Goal: Task Accomplishment & Management: Complete application form

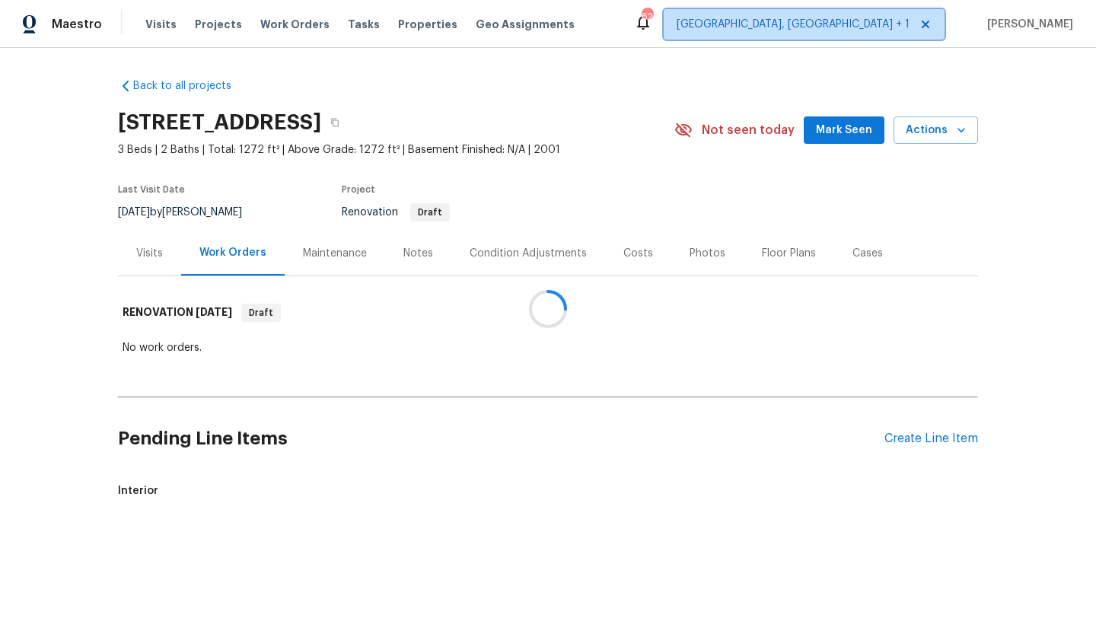
click at [869, 14] on span "[GEOGRAPHIC_DATA], [GEOGRAPHIC_DATA] + 1" at bounding box center [804, 24] width 281 height 30
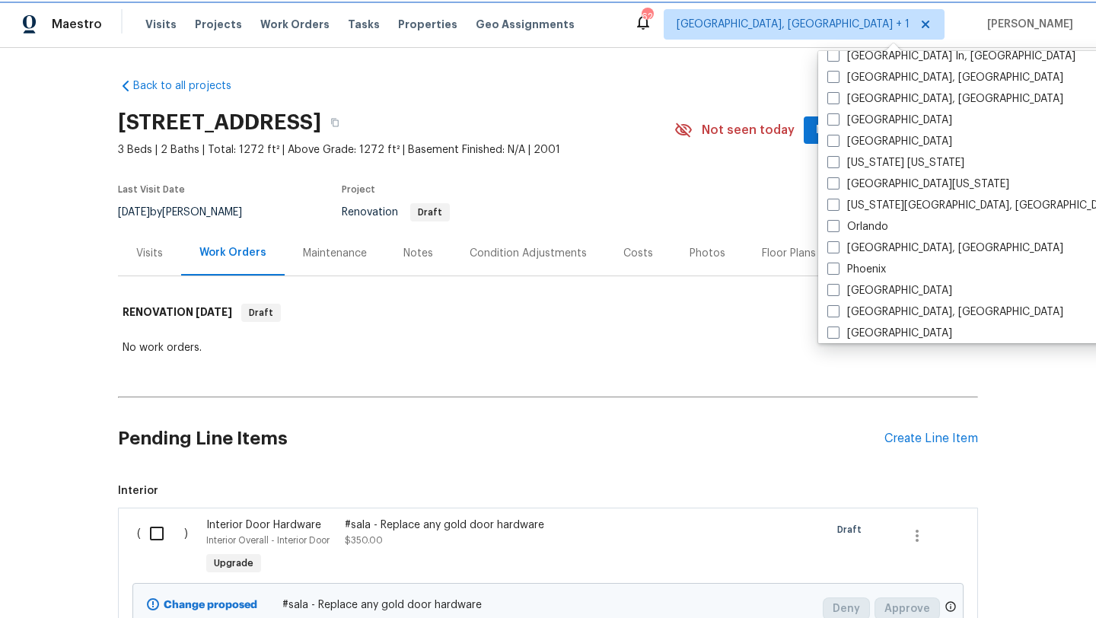
scroll to position [679, 0]
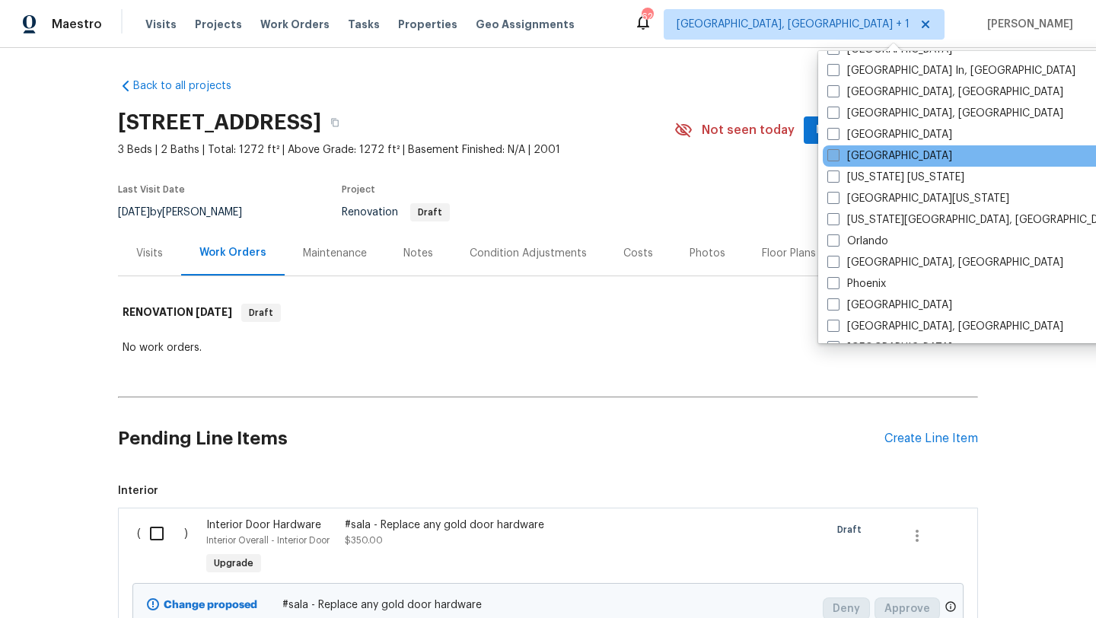
click at [886, 151] on label "[GEOGRAPHIC_DATA]" at bounding box center [890, 155] width 125 height 15
click at [837, 151] on input "[GEOGRAPHIC_DATA]" at bounding box center [833, 153] width 10 height 10
checkbox input "true"
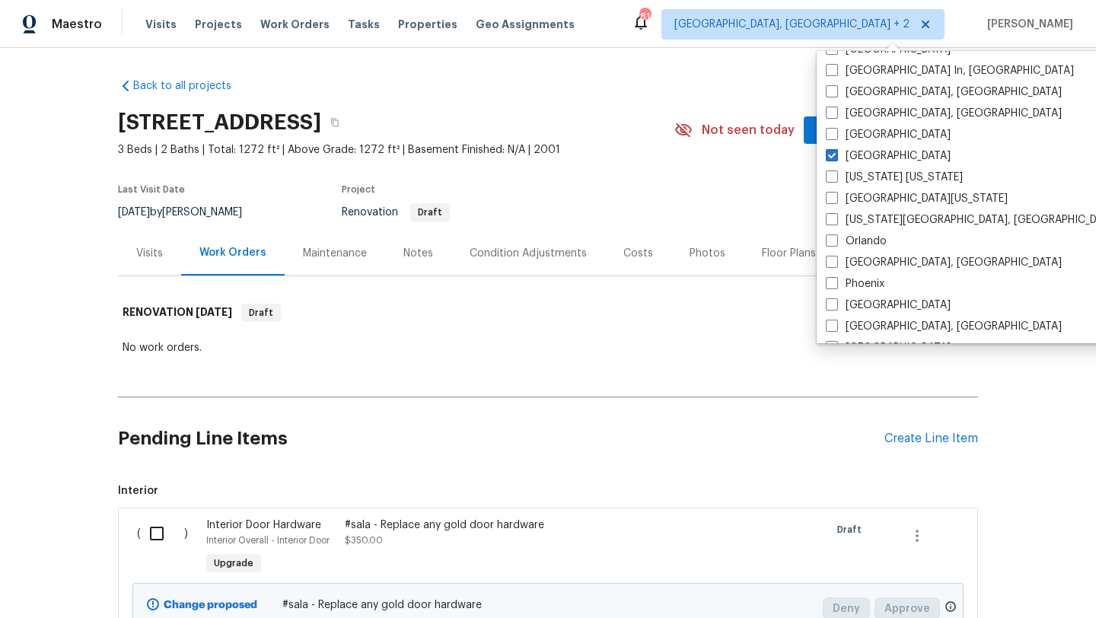
click at [748, 196] on section "[STREET_ADDRESS] 3 Beds | 2 Baths | Total: 1272 ft² | Above Grade: 1272 ft² | B…" at bounding box center [548, 167] width 860 height 128
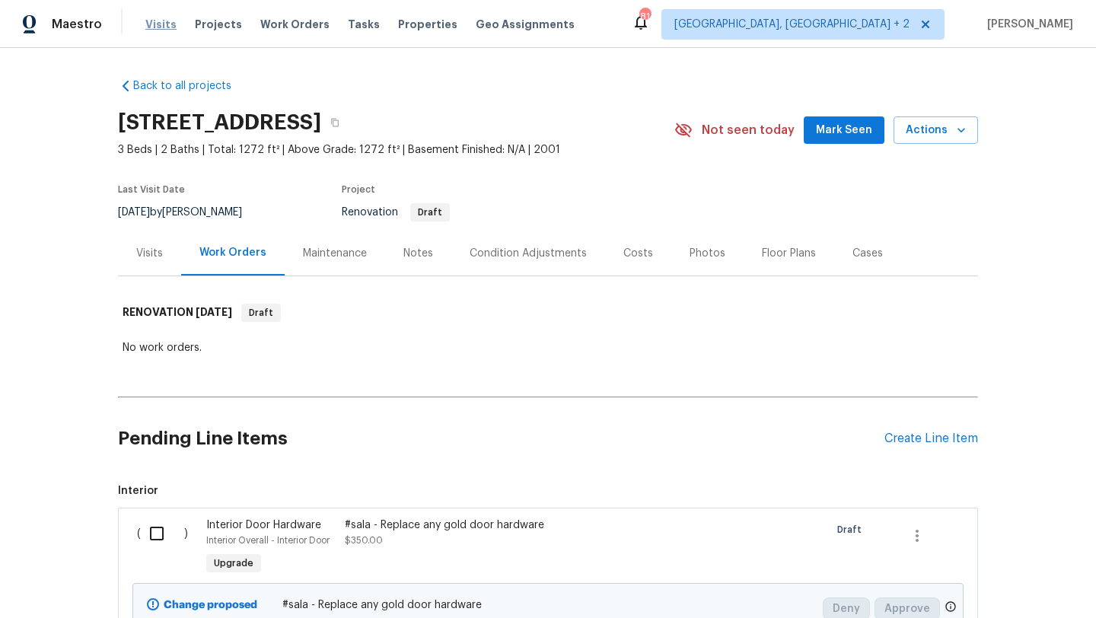
click at [153, 17] on span "Visits" at bounding box center [160, 24] width 31 height 15
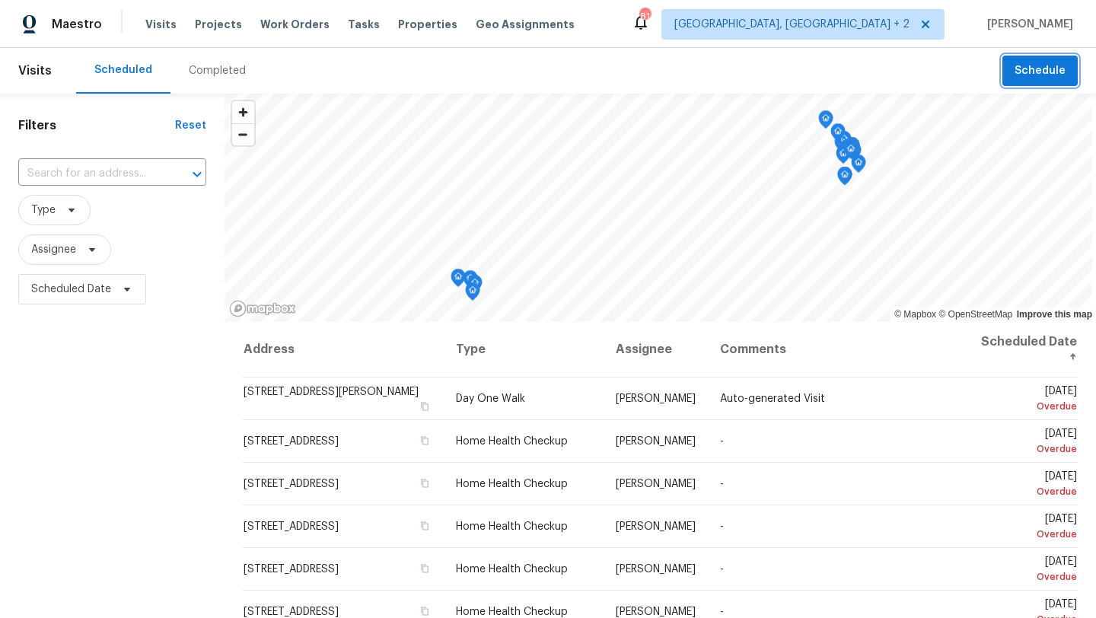
click at [1033, 66] on span "Schedule" at bounding box center [1040, 71] width 51 height 19
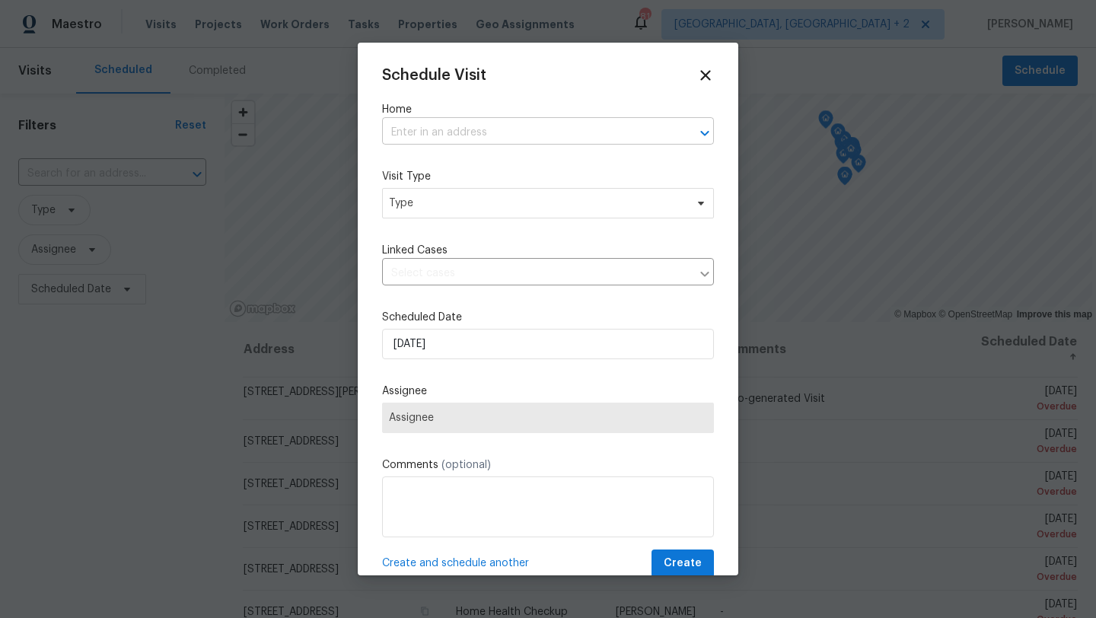
click at [543, 129] on input "text" at bounding box center [526, 133] width 289 height 24
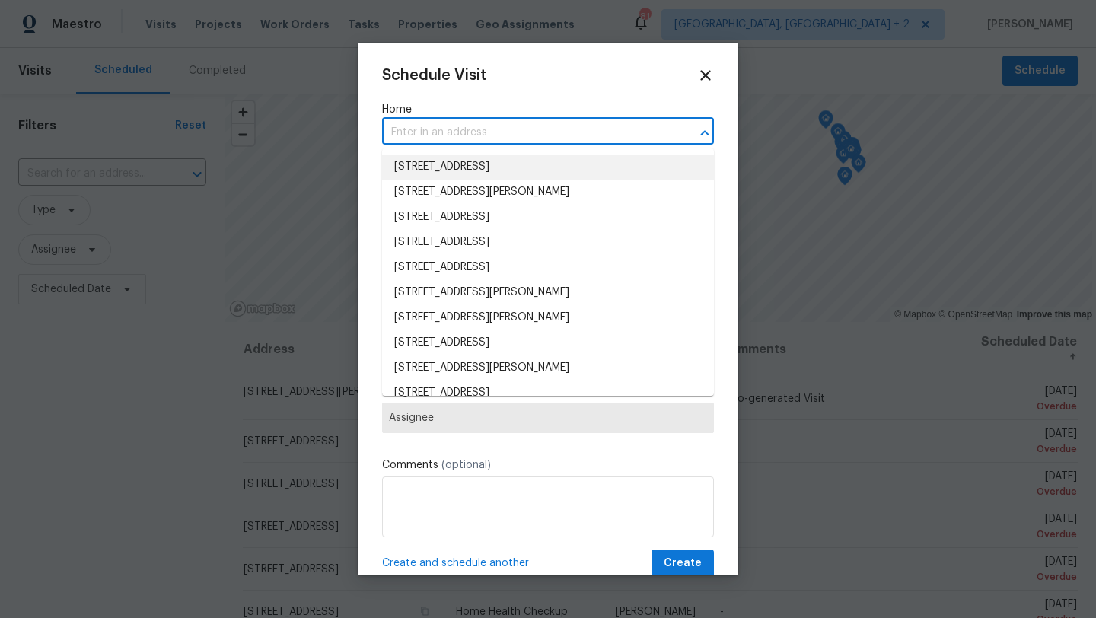
paste input "[STREET_ADDRESS]"
type input "[STREET_ADDRESS]"
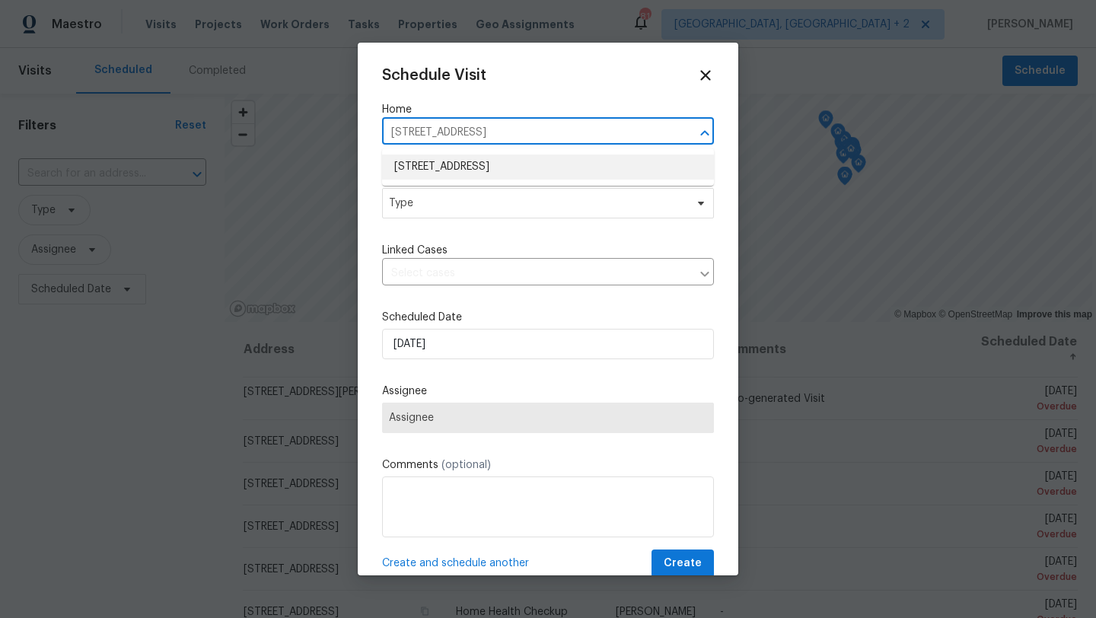
click at [494, 164] on li "[STREET_ADDRESS]" at bounding box center [548, 167] width 332 height 25
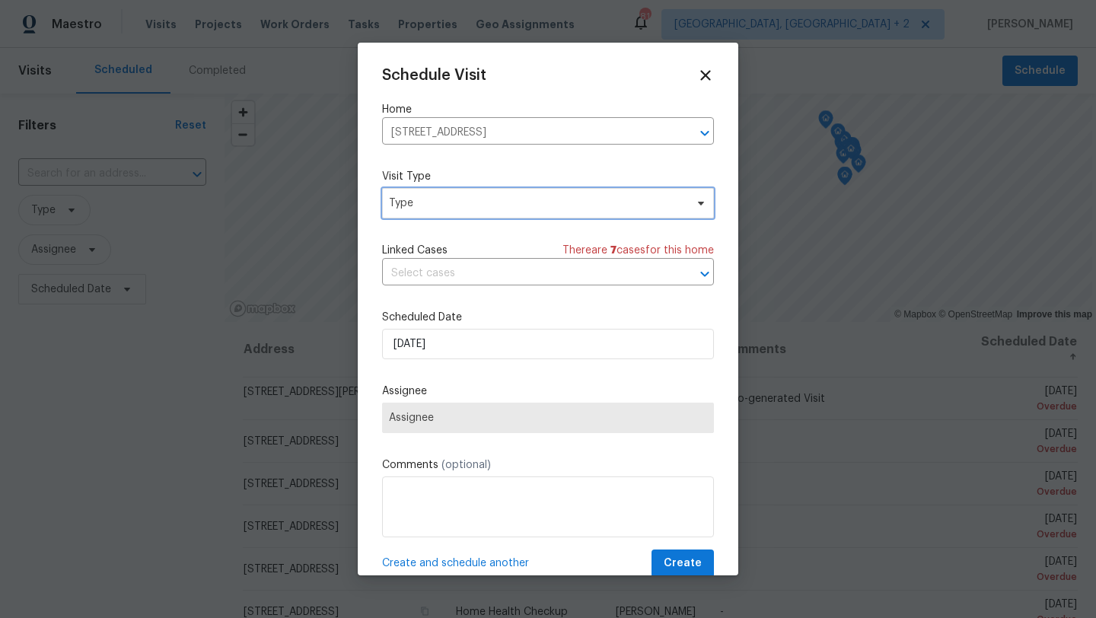
click at [457, 200] on span "Type" at bounding box center [537, 203] width 296 height 15
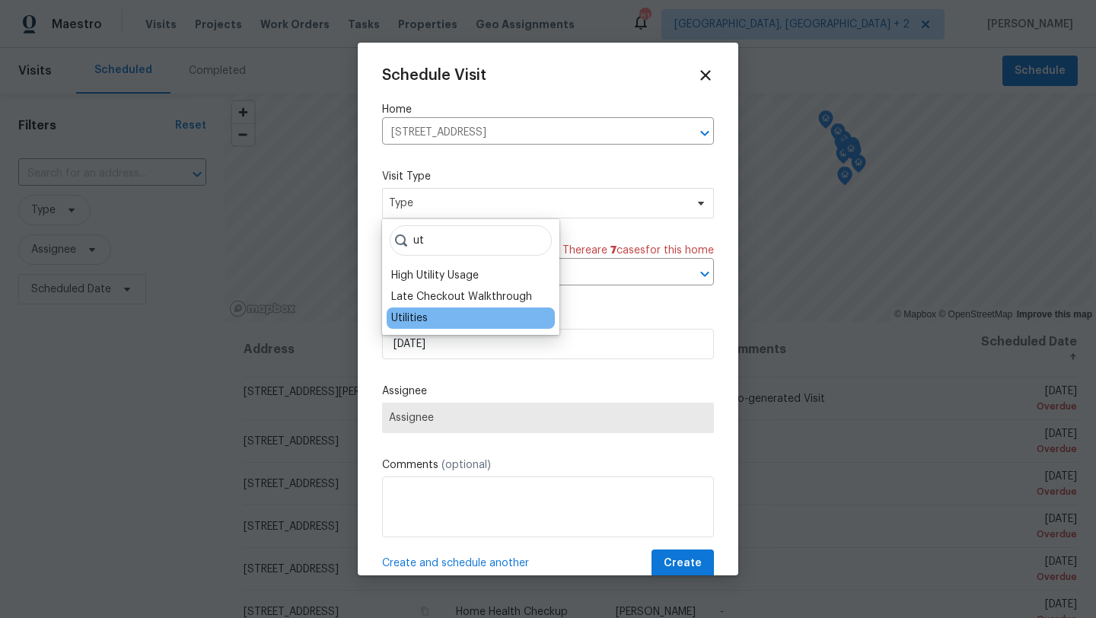
type input "ut"
click at [429, 311] on div "Utilities" at bounding box center [471, 318] width 168 height 21
click at [442, 320] on div "Utilities" at bounding box center [471, 318] width 168 height 21
click at [416, 313] on div "Utilities" at bounding box center [409, 318] width 37 height 15
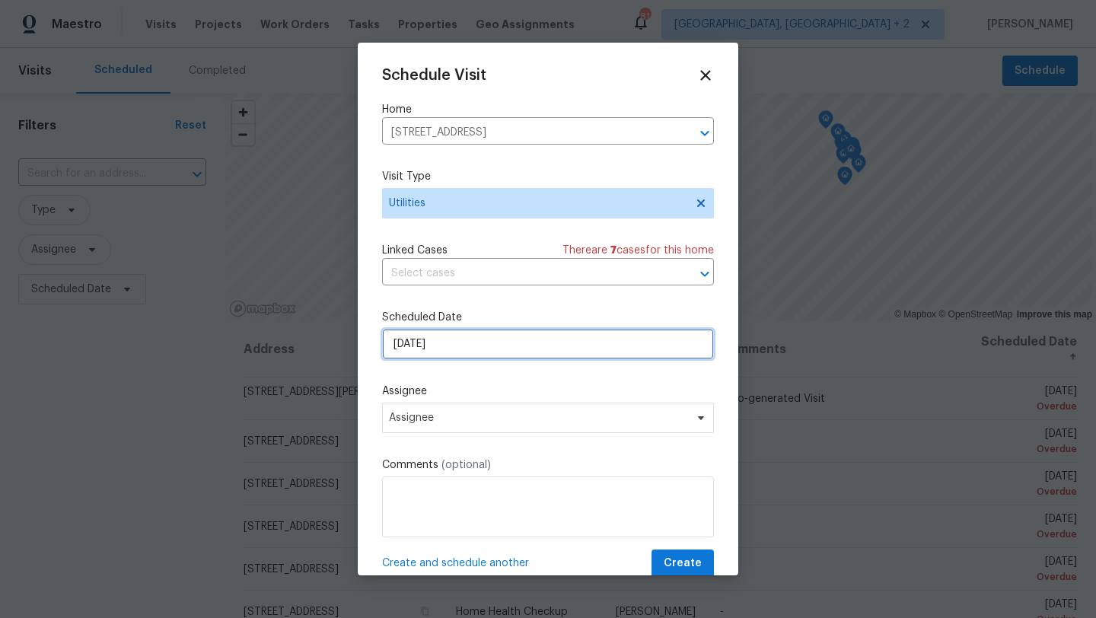
click at [501, 337] on input "[DATE]" at bounding box center [548, 344] width 332 height 30
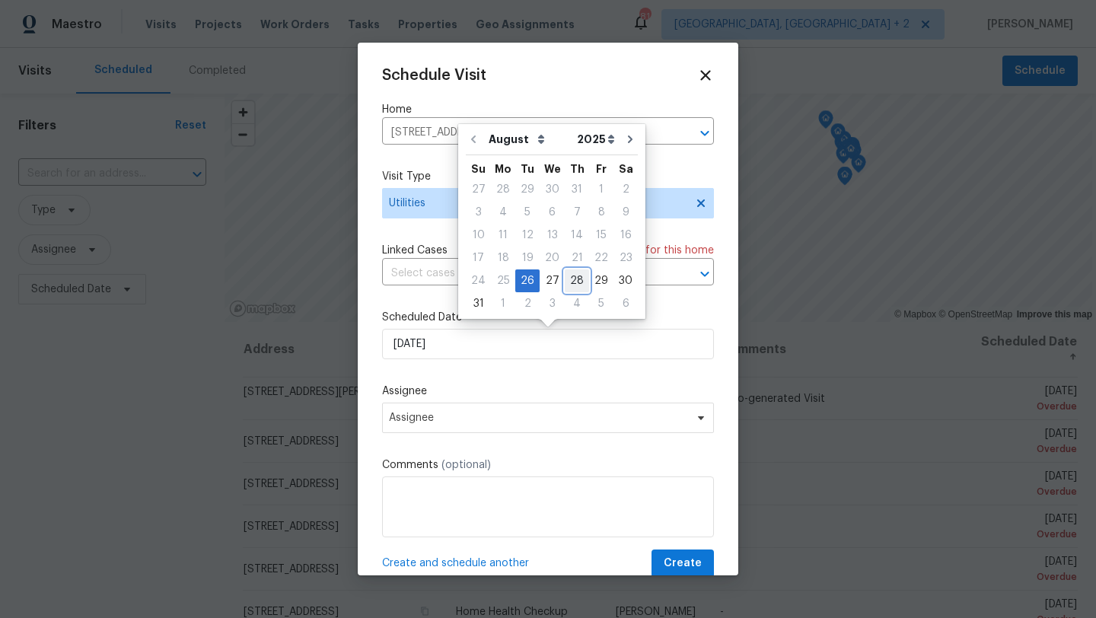
click at [575, 282] on div "28" at bounding box center [577, 280] width 24 height 21
type input "[DATE]"
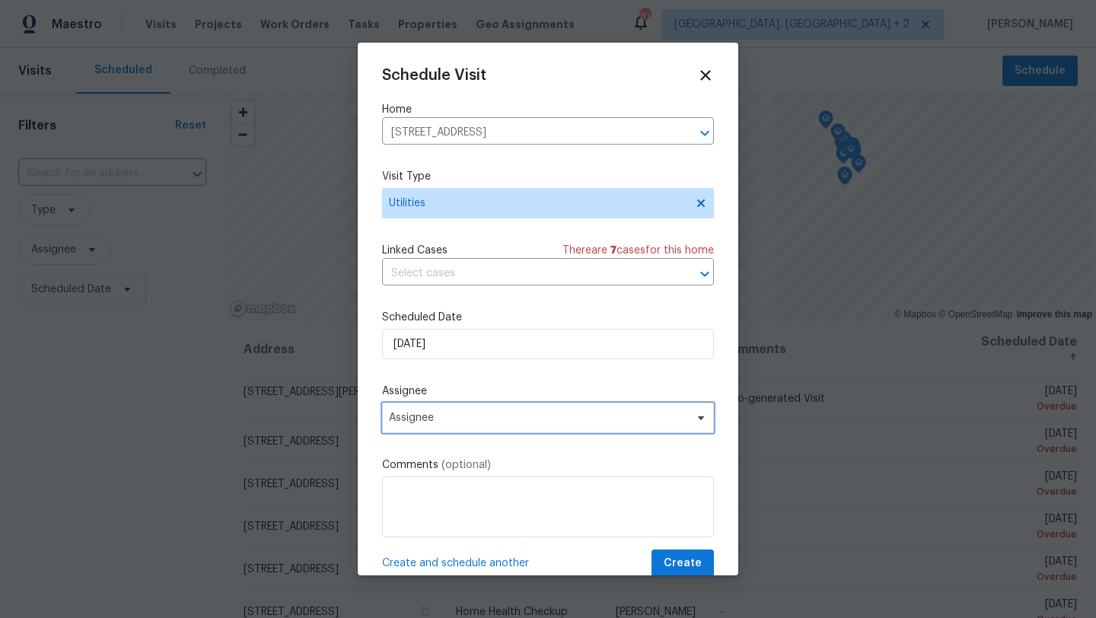
click at [486, 407] on span "Assignee" at bounding box center [548, 418] width 332 height 30
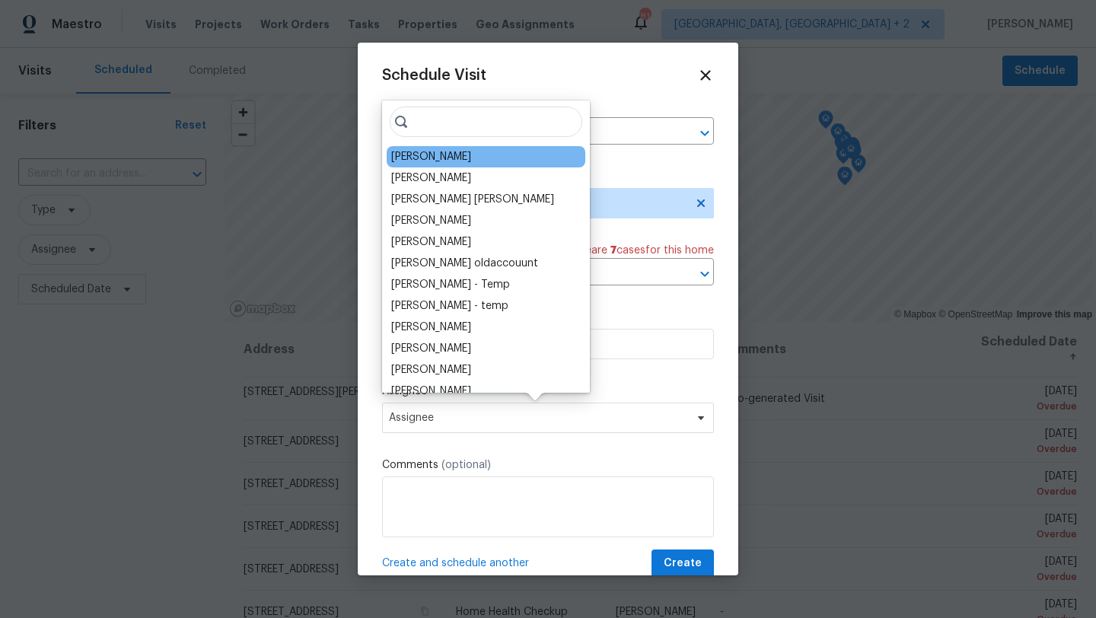
click at [443, 157] on div "[PERSON_NAME]" at bounding box center [431, 156] width 80 height 15
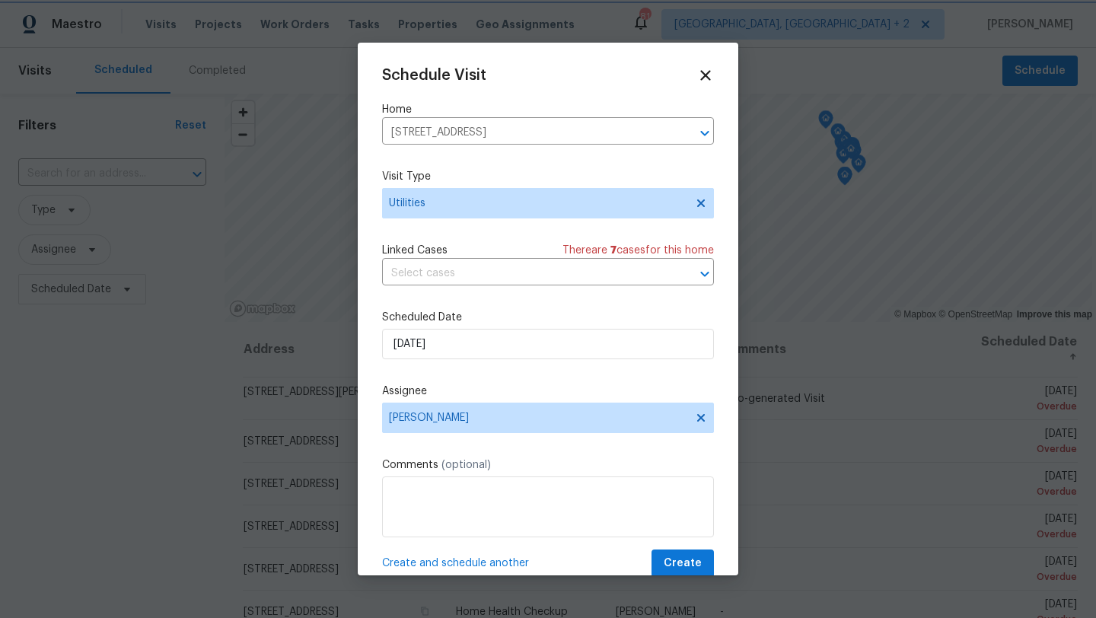
scroll to position [27, 0]
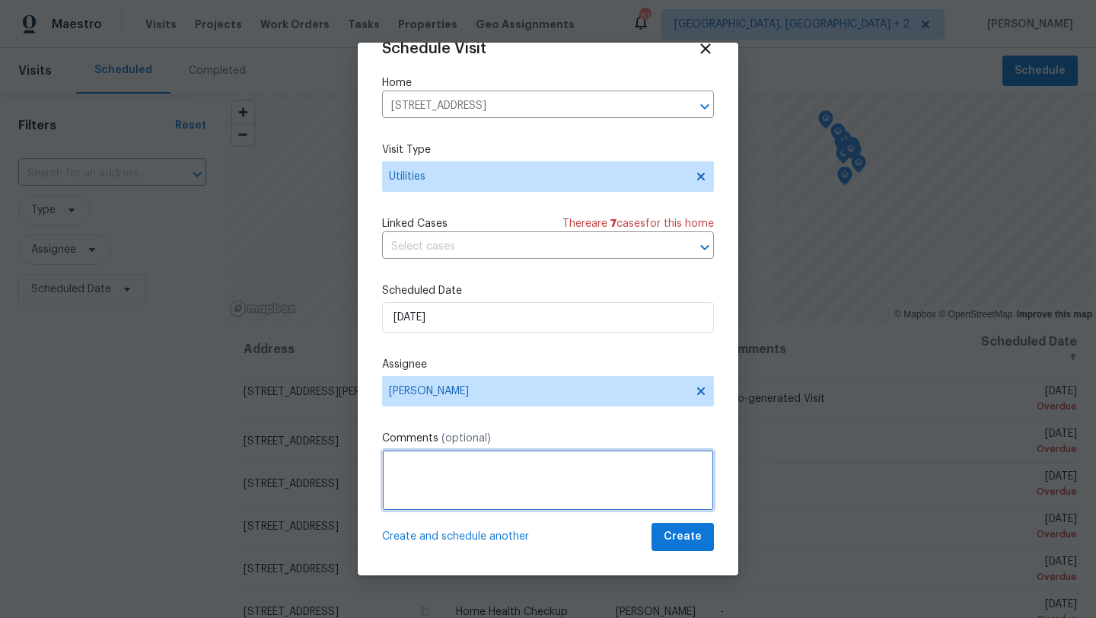
click at [456, 458] on textarea at bounding box center [548, 480] width 332 height 61
paste textarea "[STREET_ADDRESS]"
type textarea "[STREET_ADDRESS]"
click at [456, 458] on textarea at bounding box center [548, 480] width 332 height 61
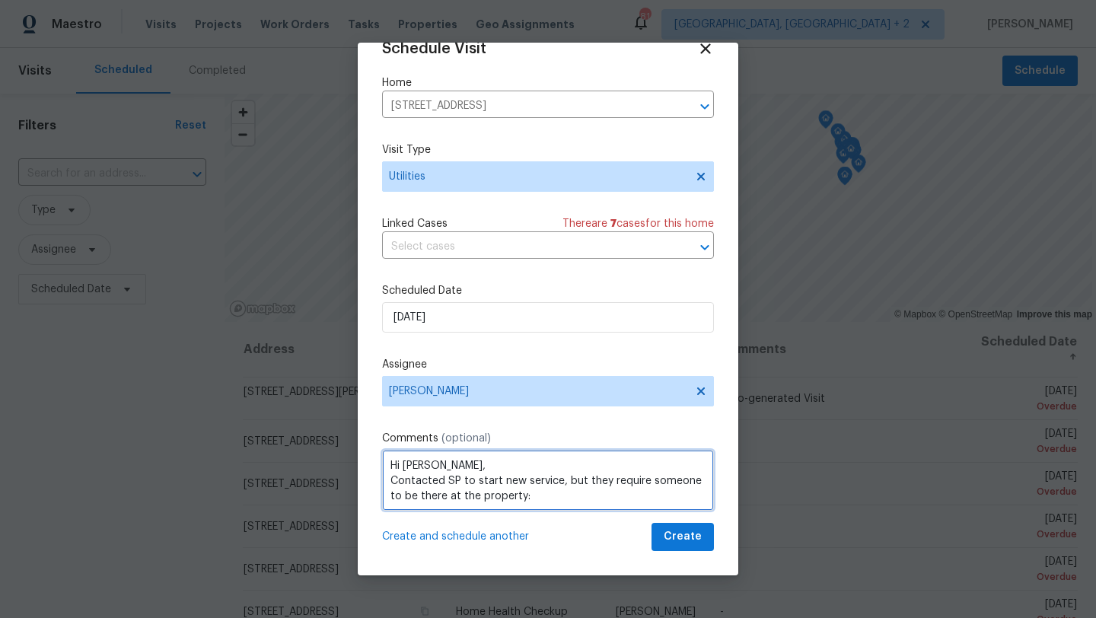
paste textarea "[STREET_ADDRESS]"
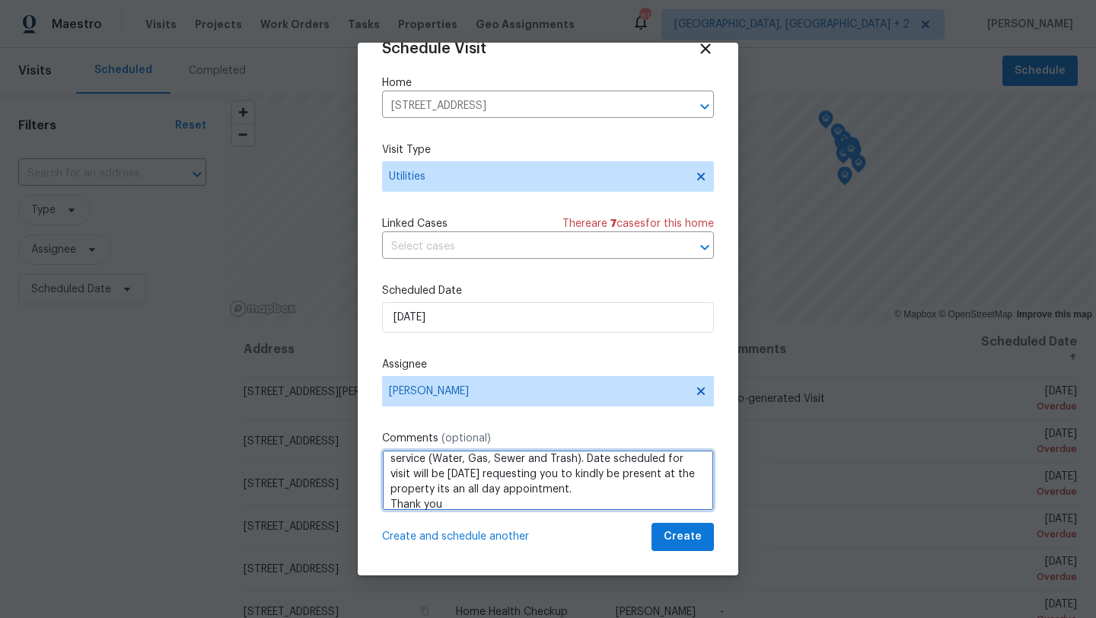
click at [391, 502] on textarea "Hi [PERSON_NAME], Contacted SP to start new service, but they require someone t…" at bounding box center [548, 480] width 332 height 61
click at [470, 504] on textarea "Hi [PERSON_NAME], Contacted SP to start new service, but they require someone t…" at bounding box center [548, 480] width 332 height 61
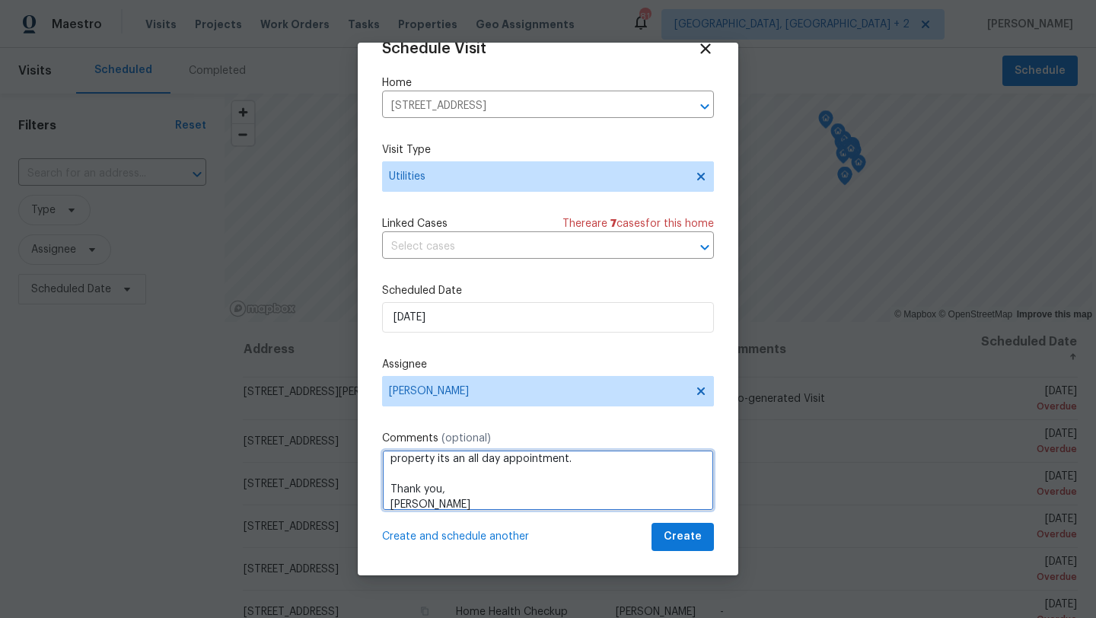
scroll to position [0, 0]
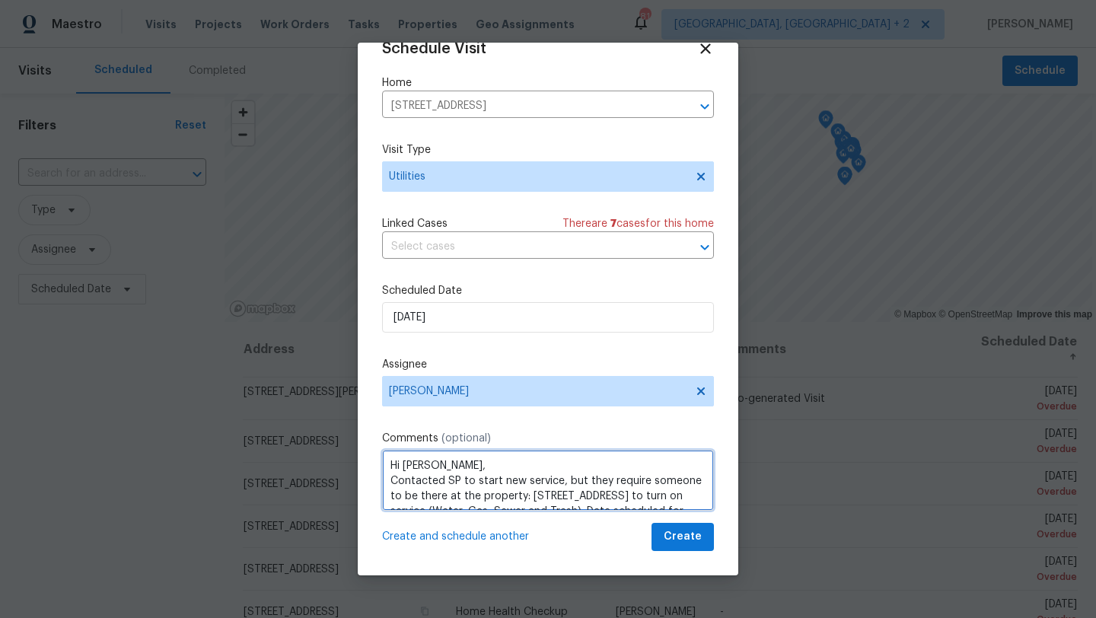
click at [389, 482] on textarea "Hi [PERSON_NAME], Contacted SP to start new service, but they require someone t…" at bounding box center [548, 480] width 332 height 61
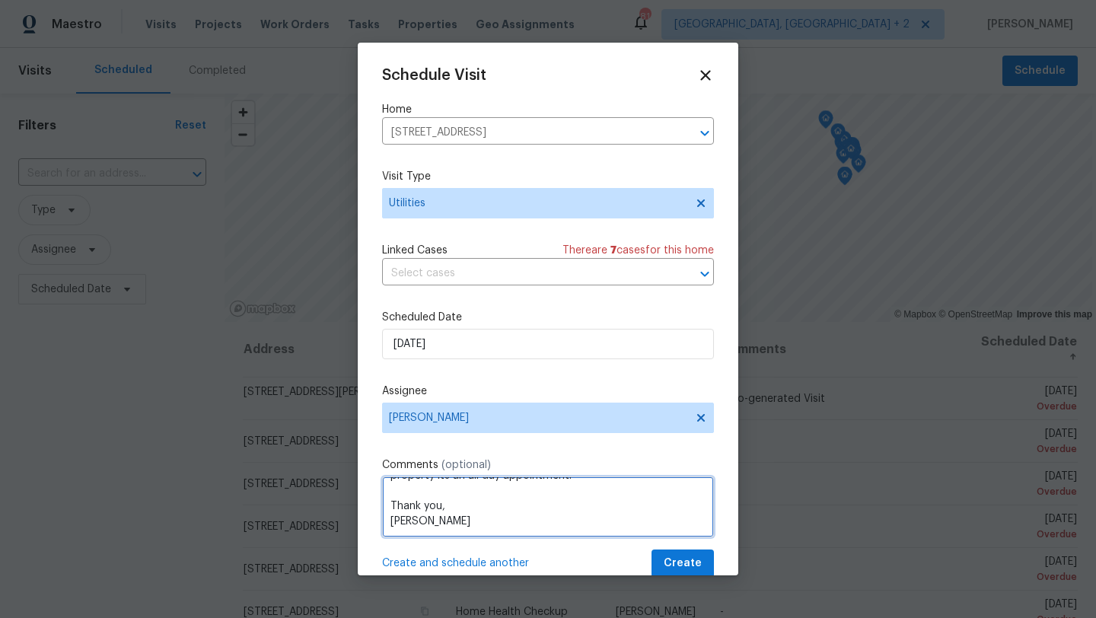
scroll to position [27, 0]
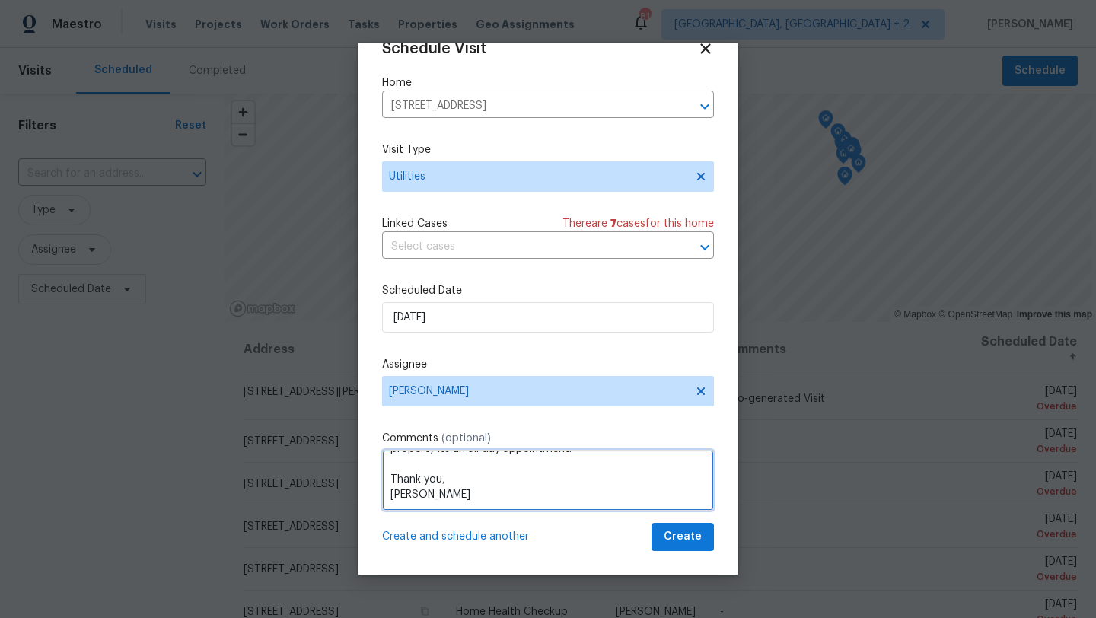
type textarea "Hi [PERSON_NAME], Contacted SP to start new service, but they require someone t…"
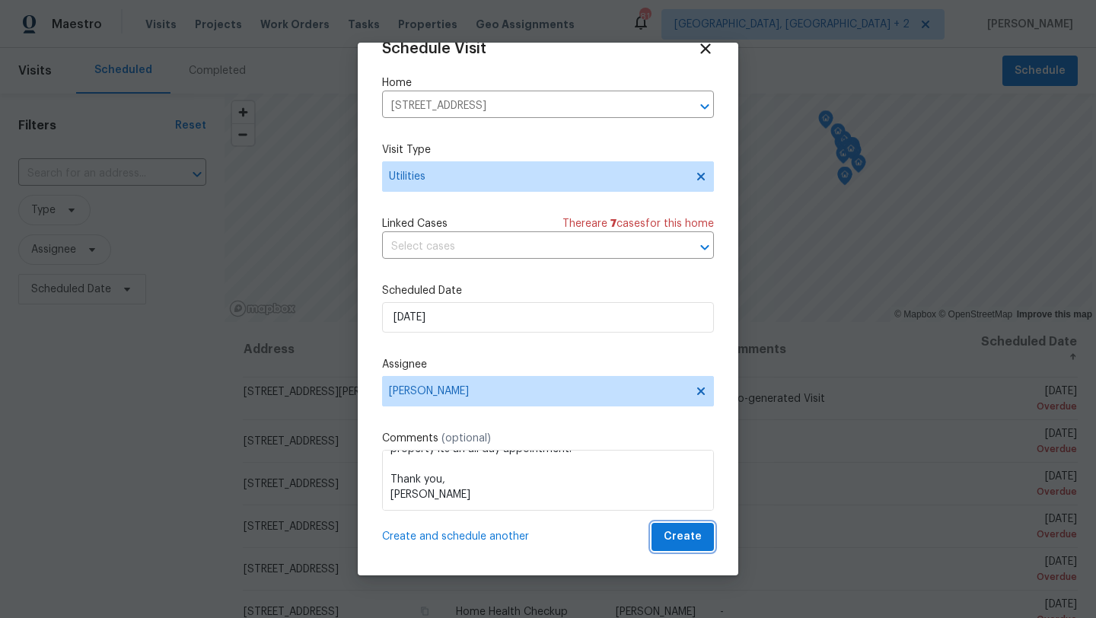
click at [677, 534] on span "Create" at bounding box center [683, 537] width 38 height 19
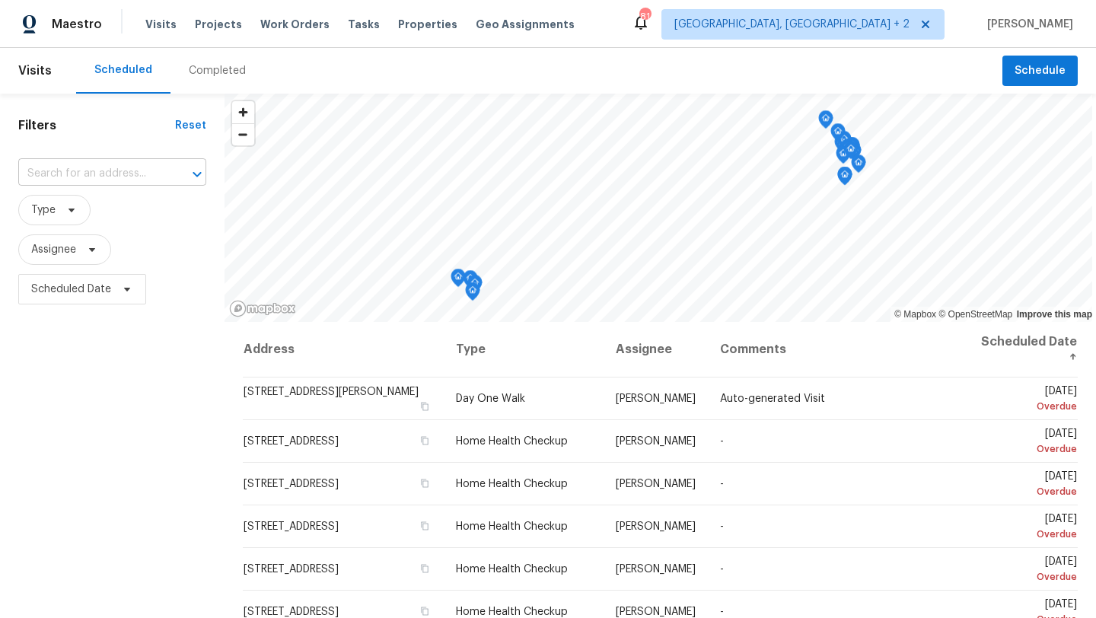
click at [75, 170] on input "text" at bounding box center [90, 174] width 145 height 24
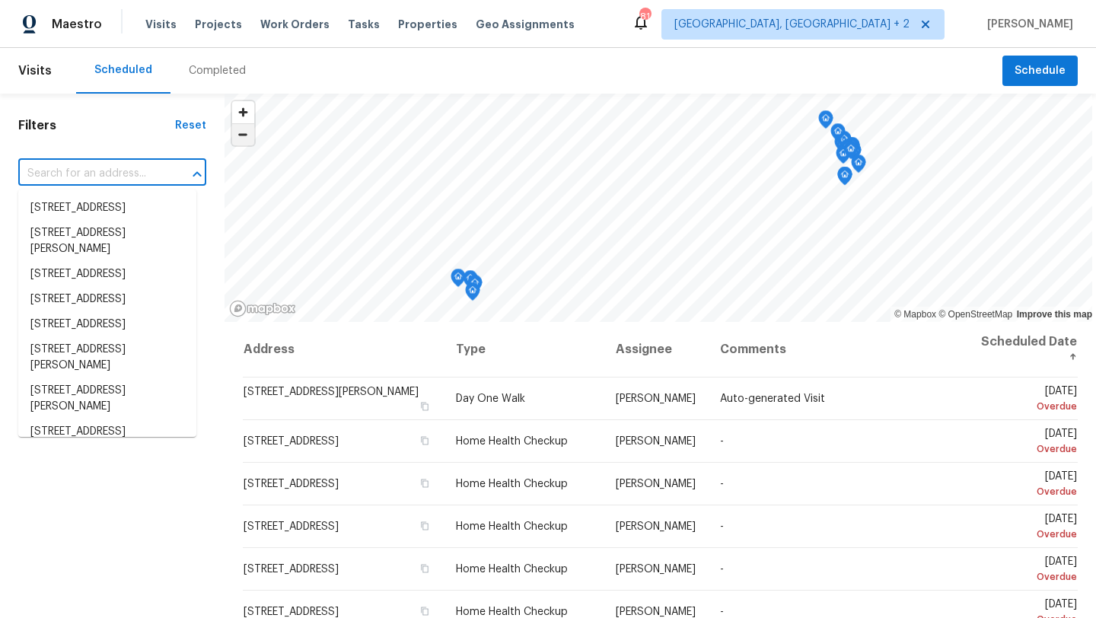
paste input "[STREET_ADDRESS]"
type input "[STREET_ADDRESS]"
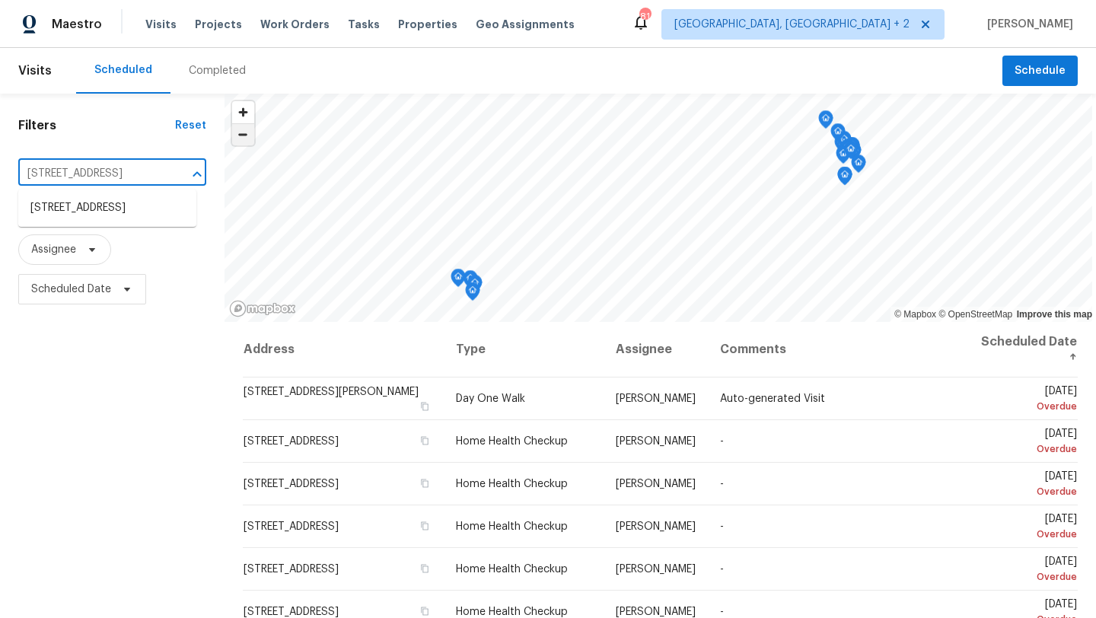
scroll to position [0, 44]
click at [49, 217] on li "[STREET_ADDRESS]" at bounding box center [107, 208] width 178 height 25
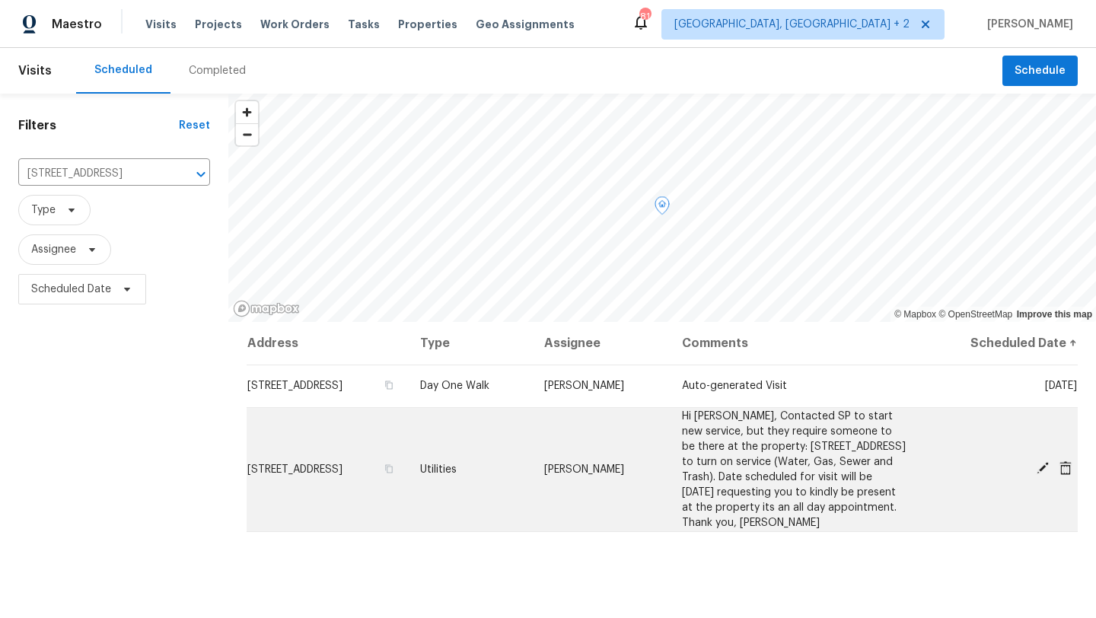
click at [601, 442] on td "[PERSON_NAME]" at bounding box center [601, 469] width 138 height 124
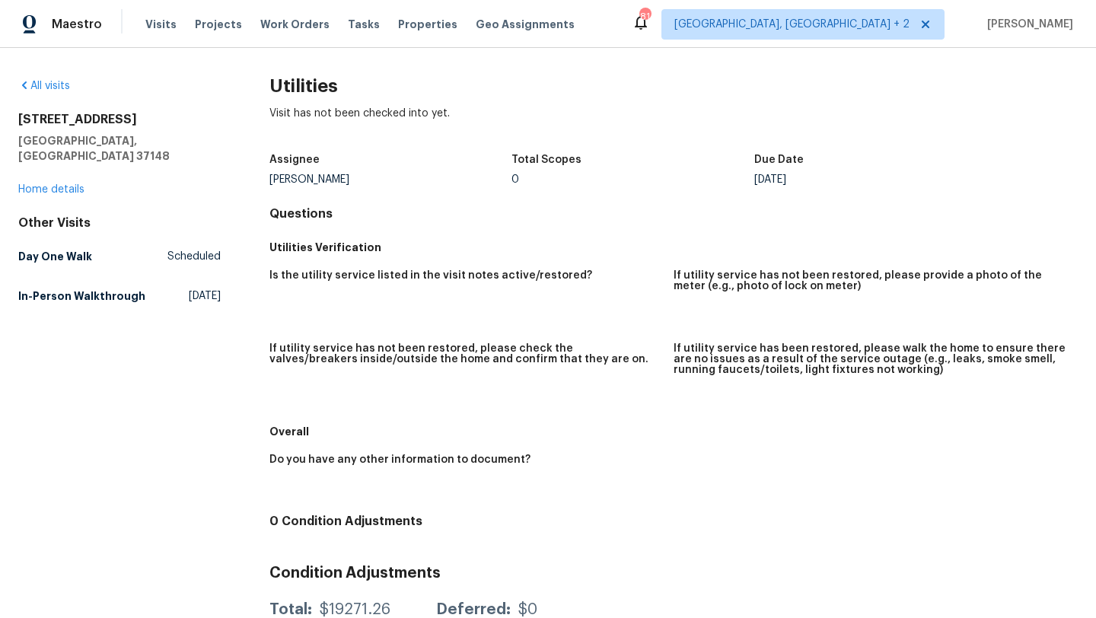
scroll to position [174, 0]
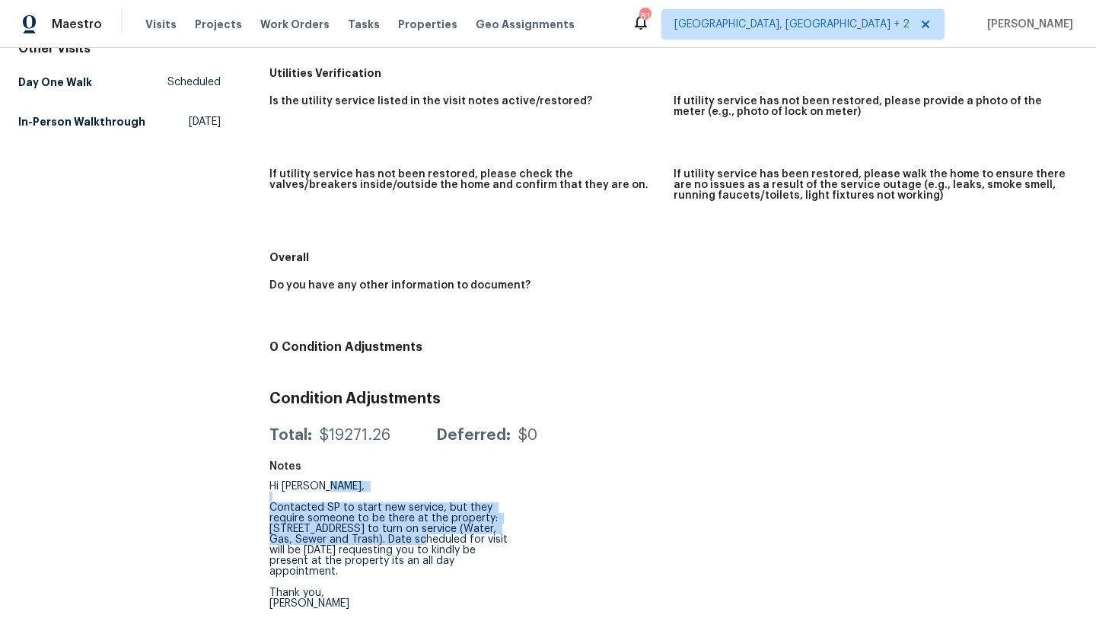
drag, startPoint x: 263, startPoint y: 503, endPoint x: 458, endPoint y: 534, distance: 197.4
click at [458, 534] on div "All visits [STREET_ADDRESS] Home details Other Visits Day One Walk Scheduled In…" at bounding box center [548, 261] width 1060 height 714
copy div "Contacted SP to start new service, but they require someone to be there at the …"
